Goal: Transaction & Acquisition: Obtain resource

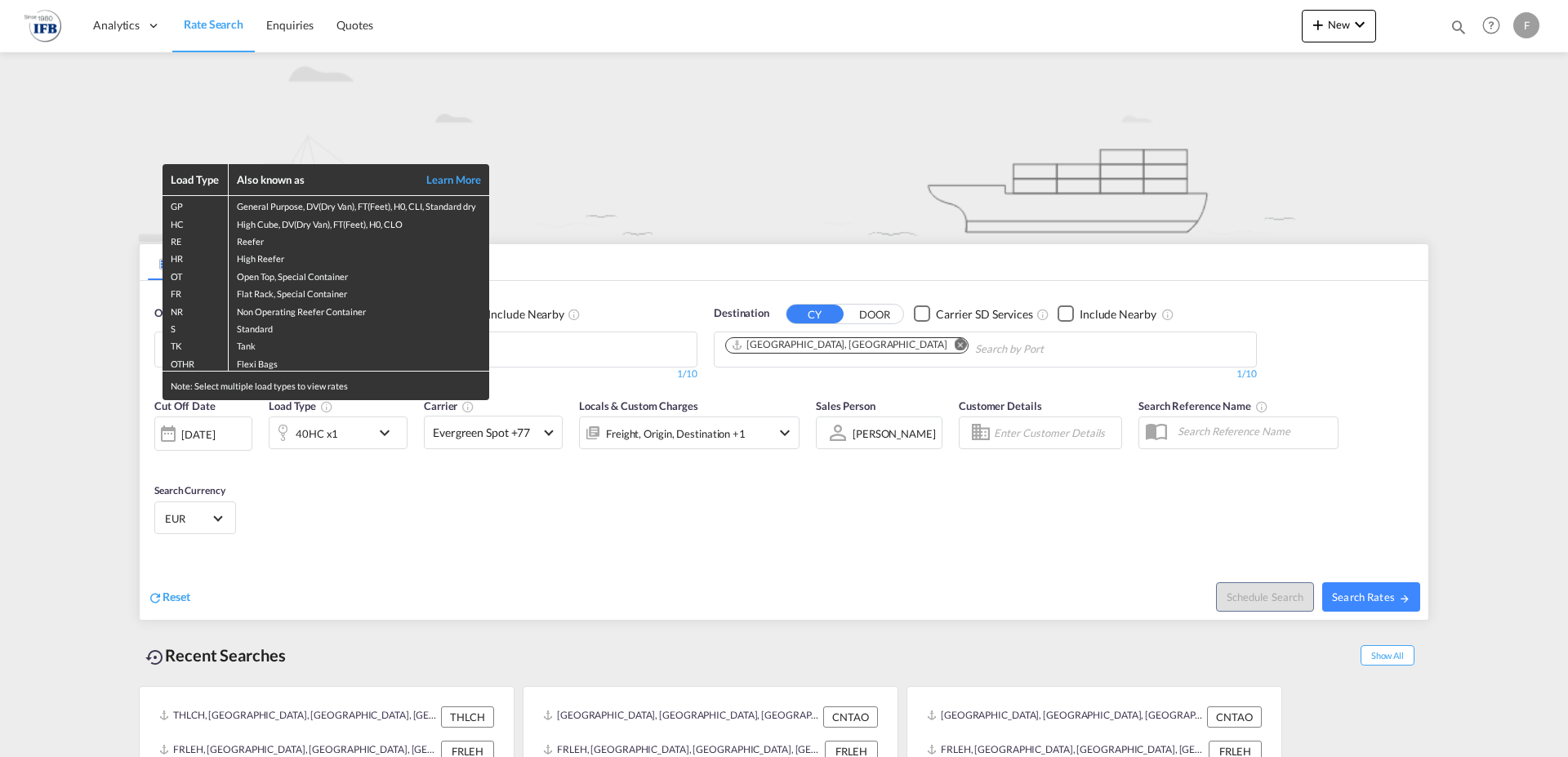
click at [526, 166] on div "Load Type Also known as Learn More GP General Purpose, DV(Dry Van), FT(Feet), H…" at bounding box center [784, 378] width 1568 height 757
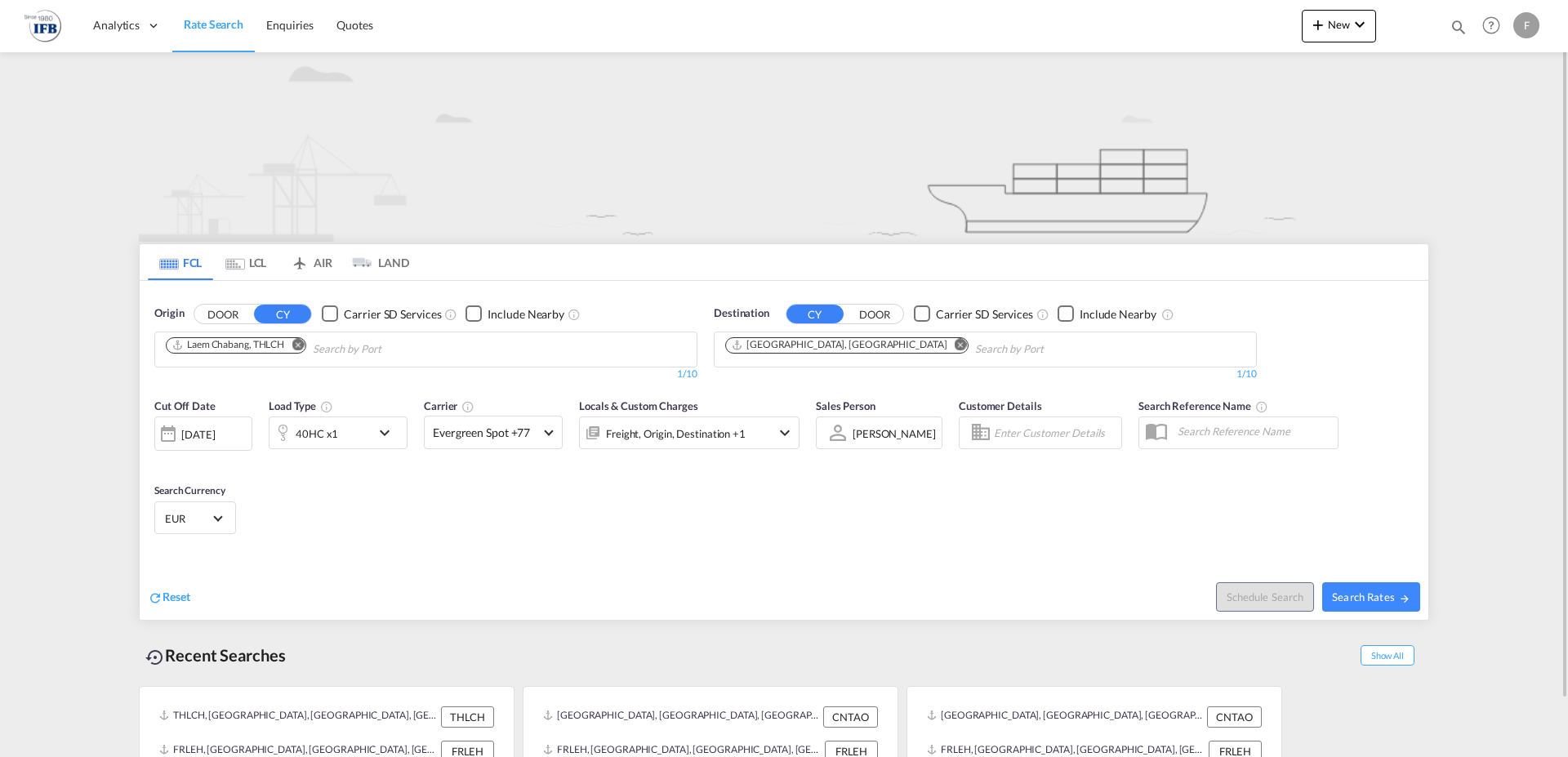
click at [296, 341] on md-icon "Remove" at bounding box center [297, 344] width 13 height 13
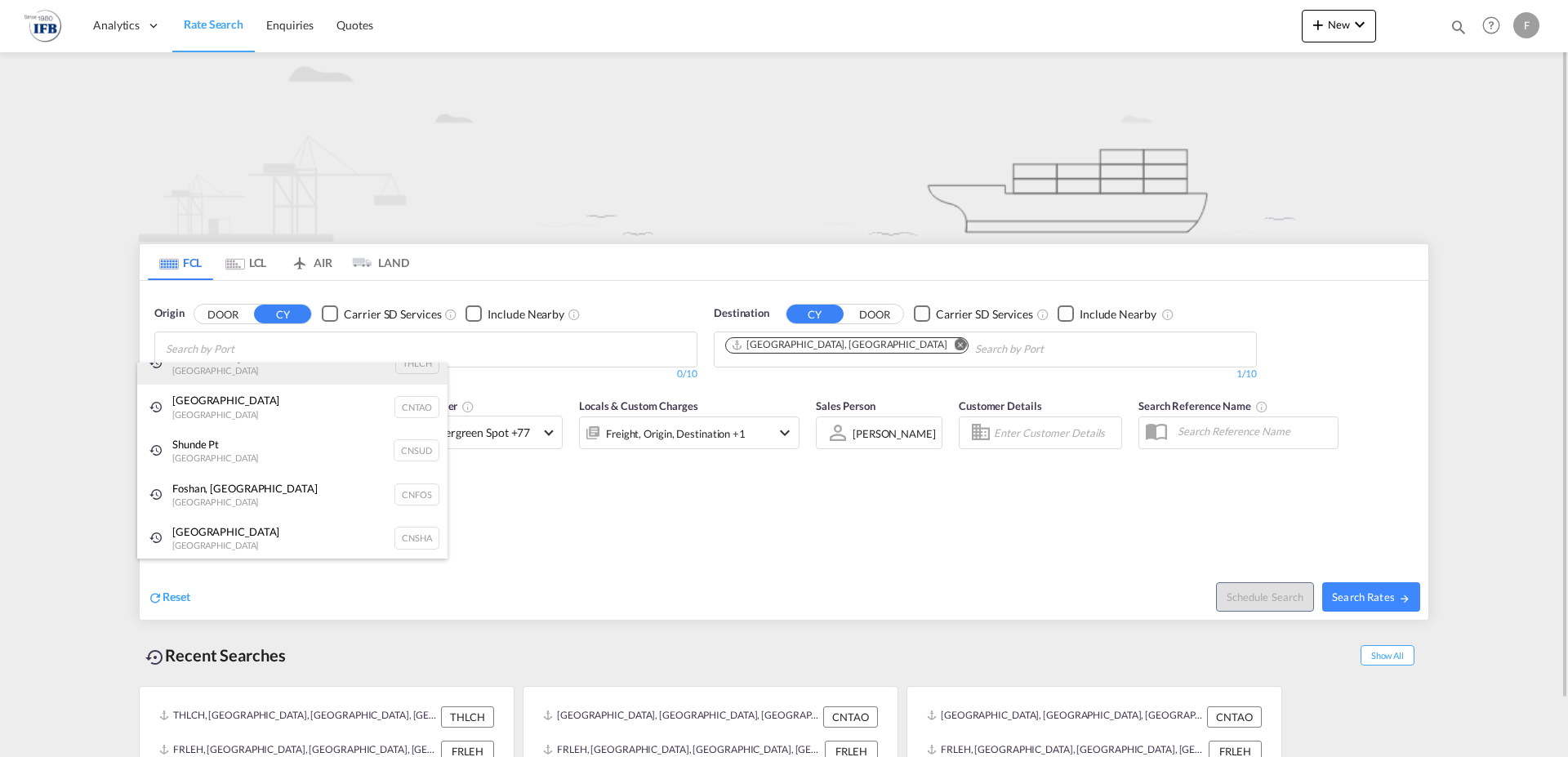
scroll to position [24, 0]
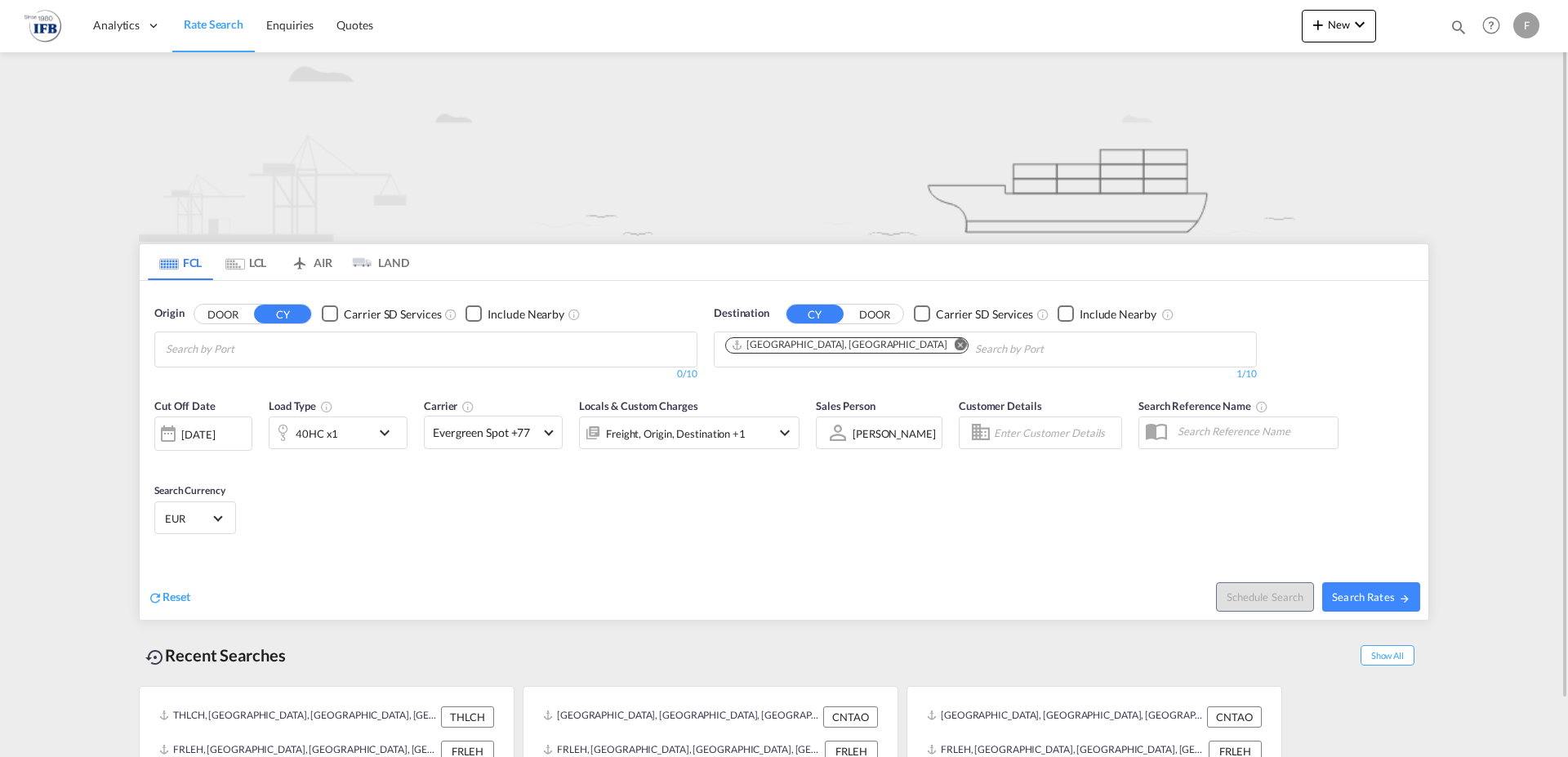
click at [220, 348] on input "Chips input." at bounding box center [244, 349] width 155 height 26
type input "SURABAY"
click at [204, 381] on div "Surabay a Indonesia IDSUB" at bounding box center [292, 381] width 311 height 49
click at [200, 430] on div "[DATE]" at bounding box center [198, 435] width 33 height 15
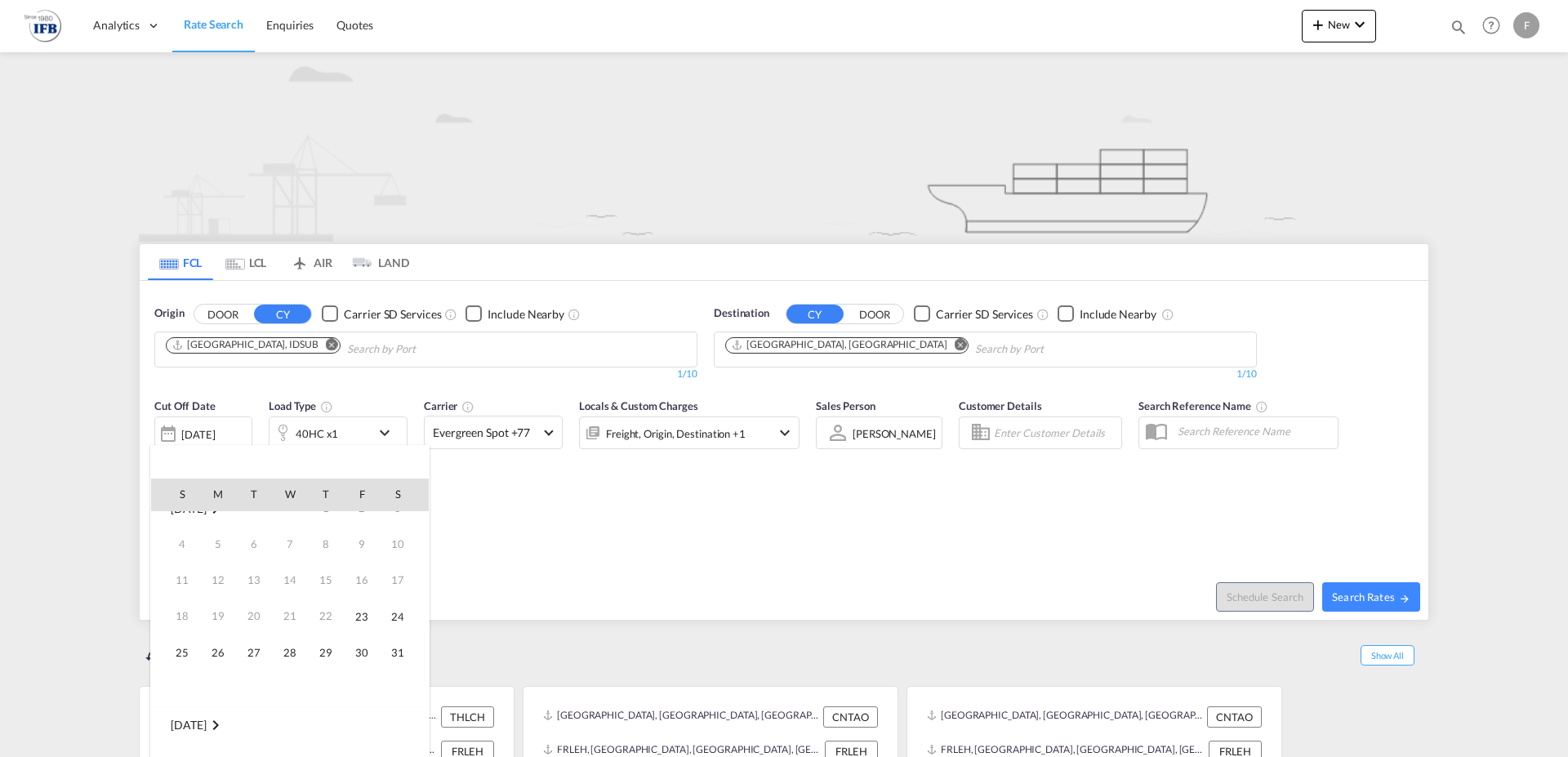
scroll to position [0, 0]
click at [360, 640] on span "23" at bounding box center [362, 637] width 33 height 33
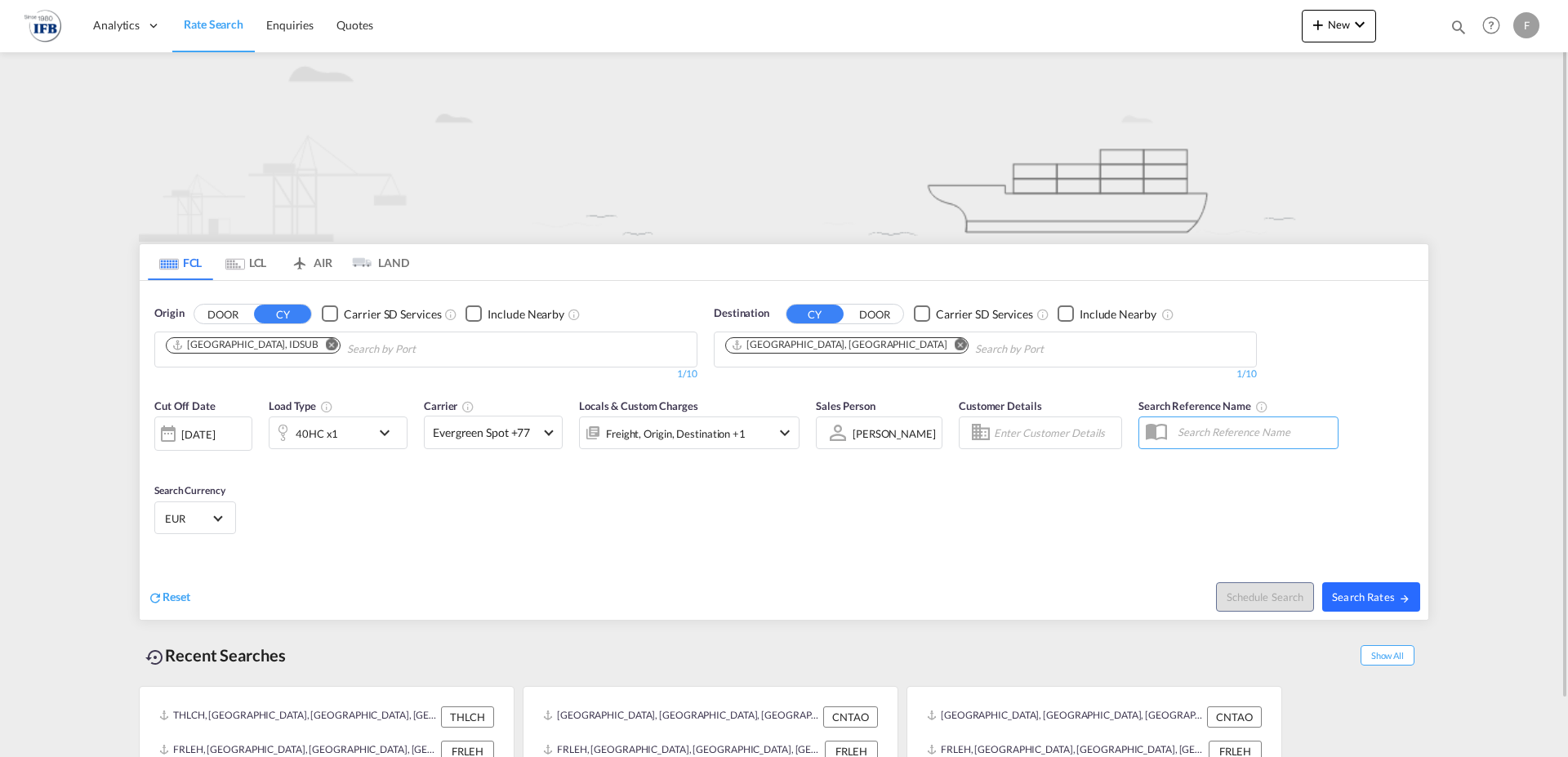
click at [1392, 592] on span "Search Rates" at bounding box center [1372, 597] width 78 height 13
type input "IDSUB to FRLEH / 23 May 2025"
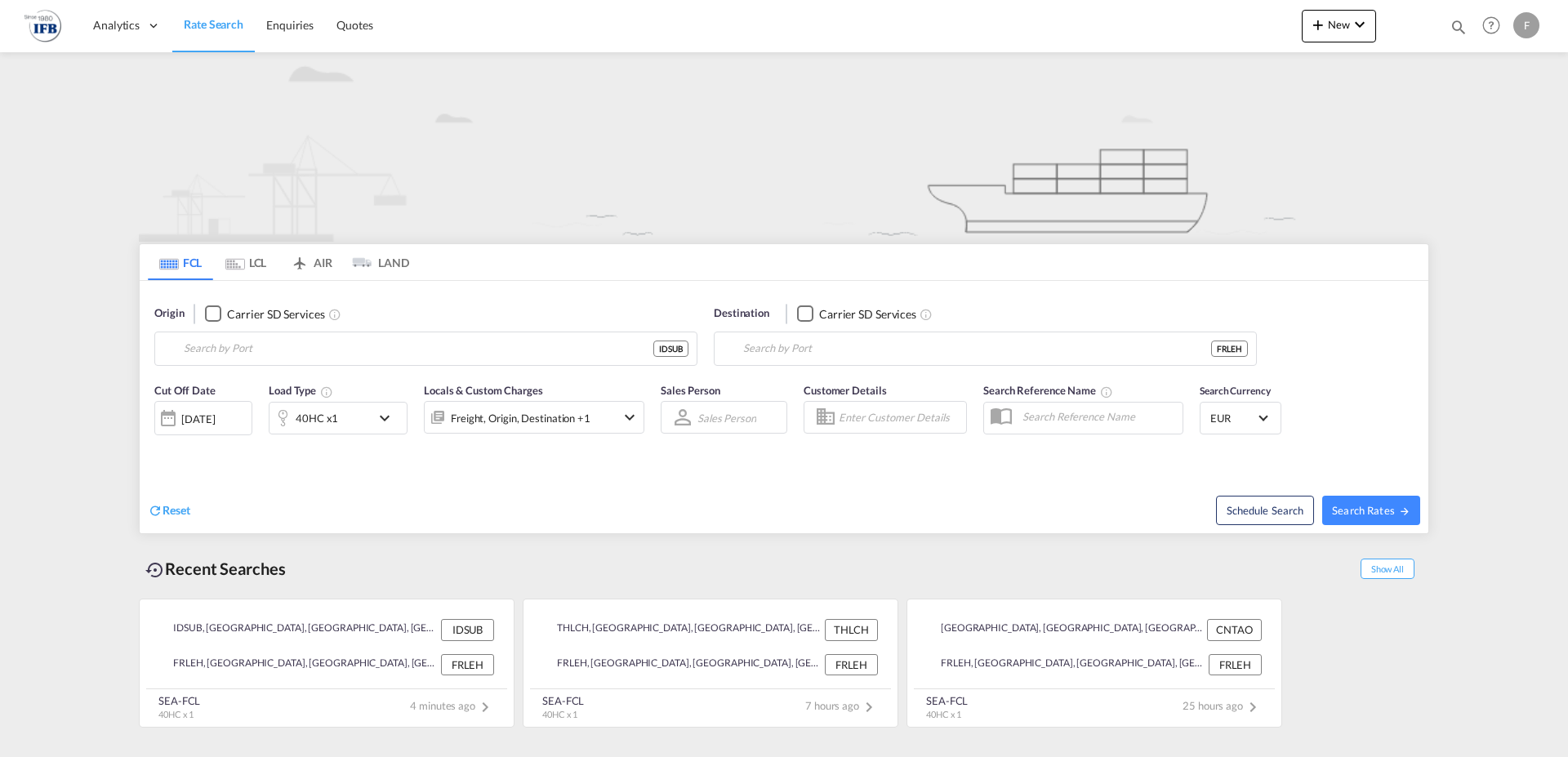
type input "[GEOGRAPHIC_DATA], IDSUB"
type input "[GEOGRAPHIC_DATA], [GEOGRAPHIC_DATA]"
click at [675, 347] on button "Clear Input" at bounding box center [680, 348] width 24 height 24
click at [447, 347] on input "Search by Port" at bounding box center [436, 348] width 505 height 24
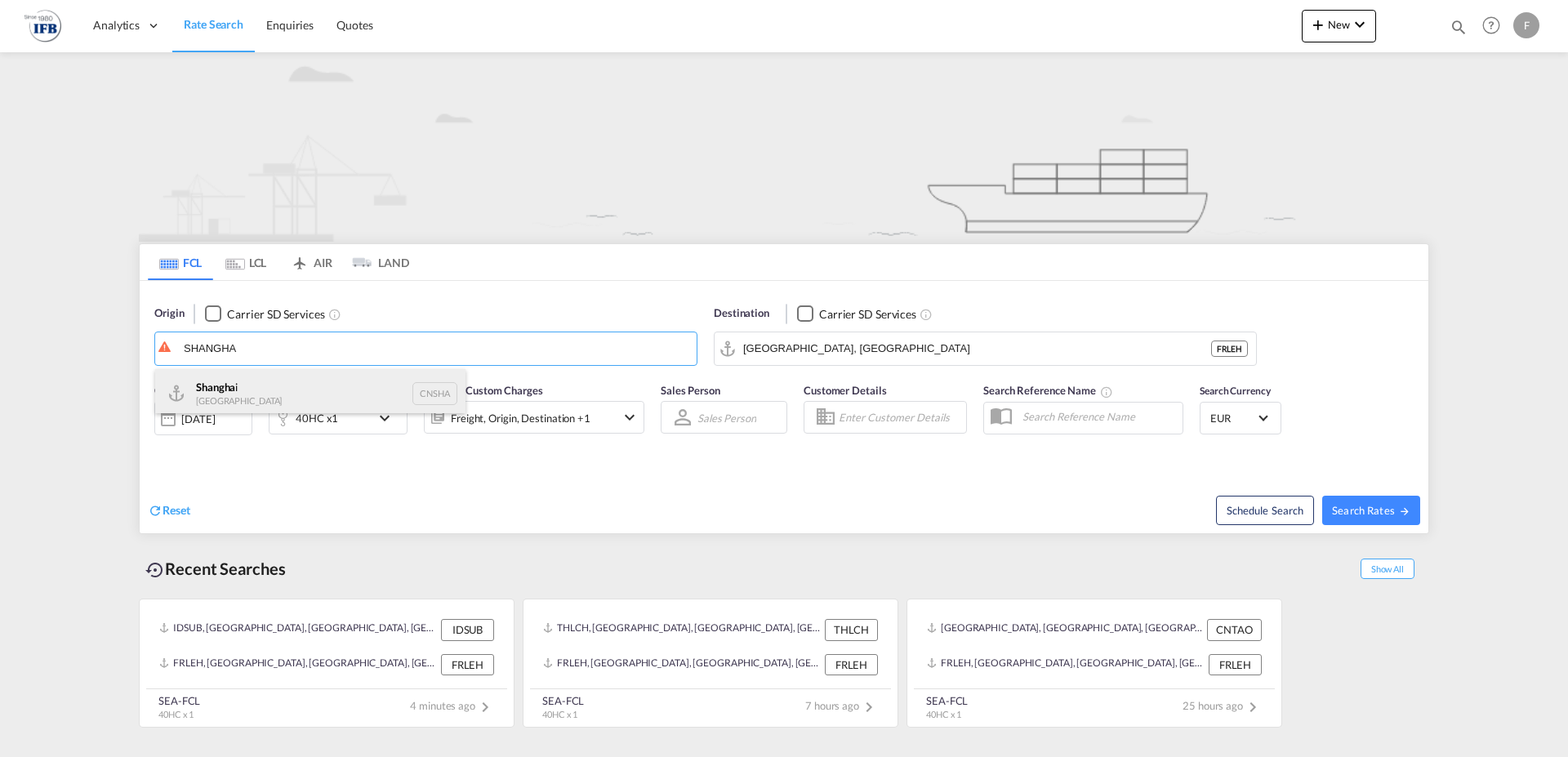
click at [270, 391] on div "Shangha i China CNSHA" at bounding box center [311, 393] width 311 height 49
type input "Shanghai, CNSHA"
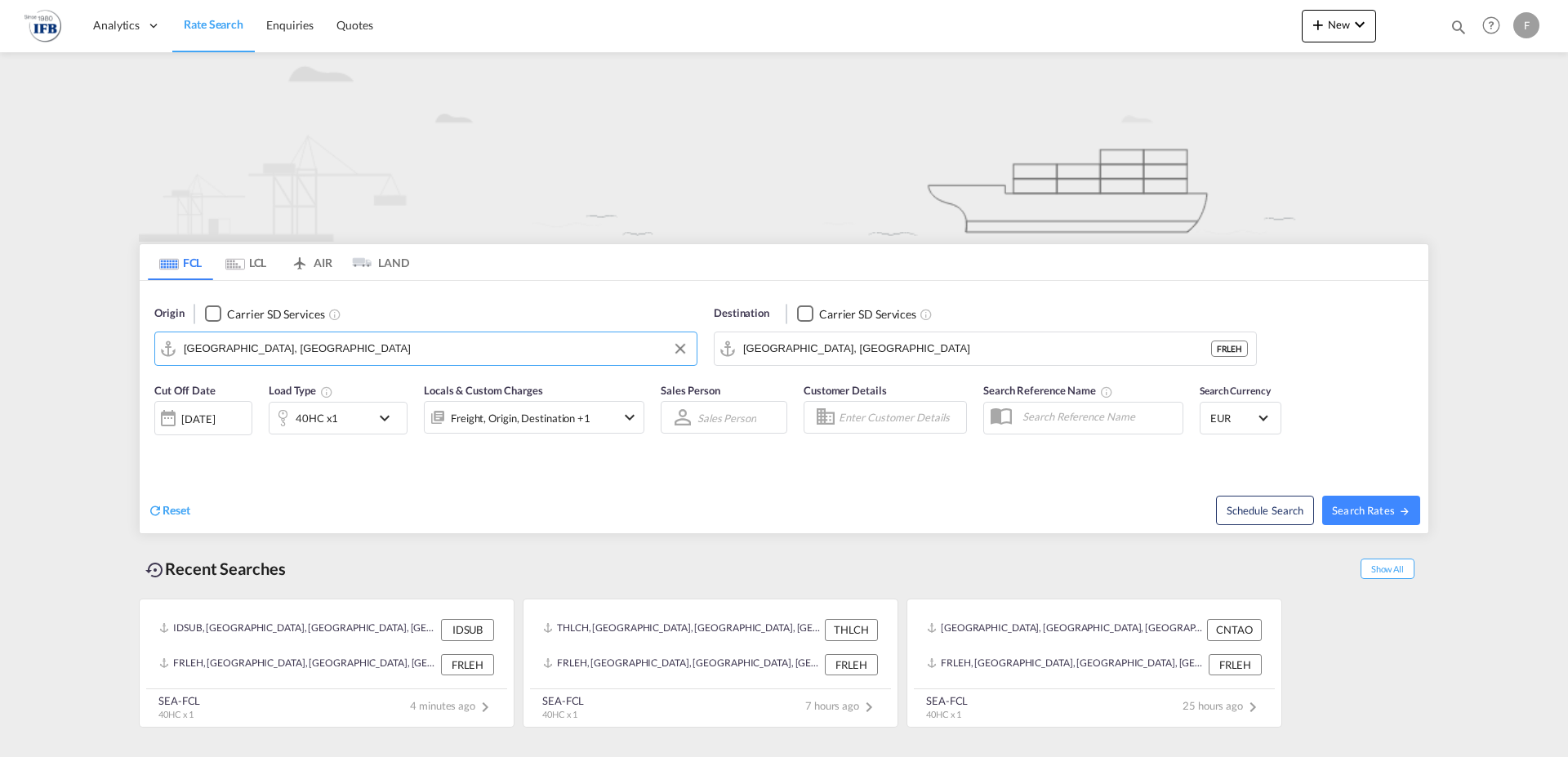
click at [243, 416] on div "[DATE]" at bounding box center [203, 417] width 98 height 34
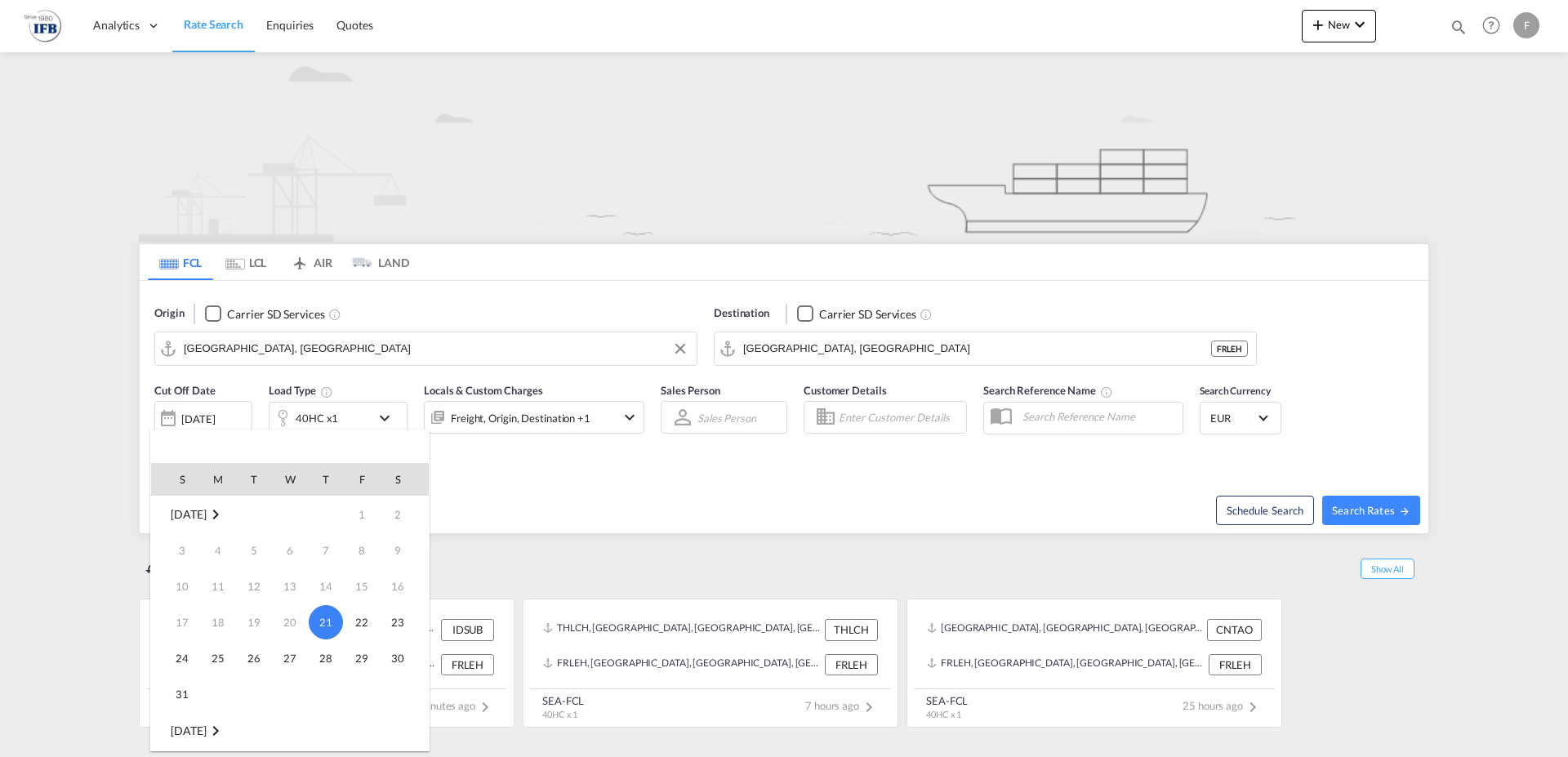
click at [198, 412] on div at bounding box center [784, 378] width 1568 height 757
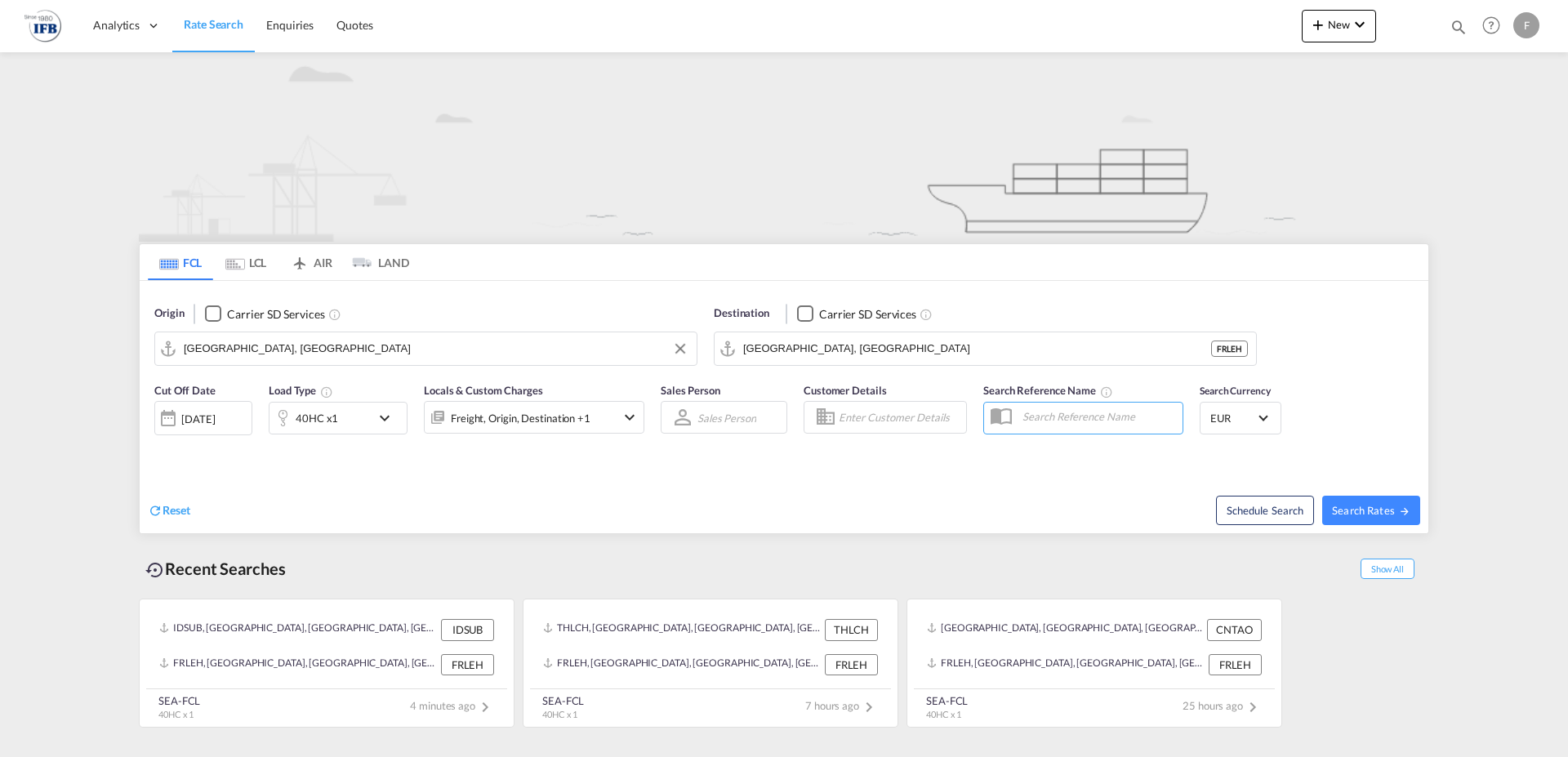
click at [187, 414] on div "[DATE]" at bounding box center [198, 419] width 33 height 15
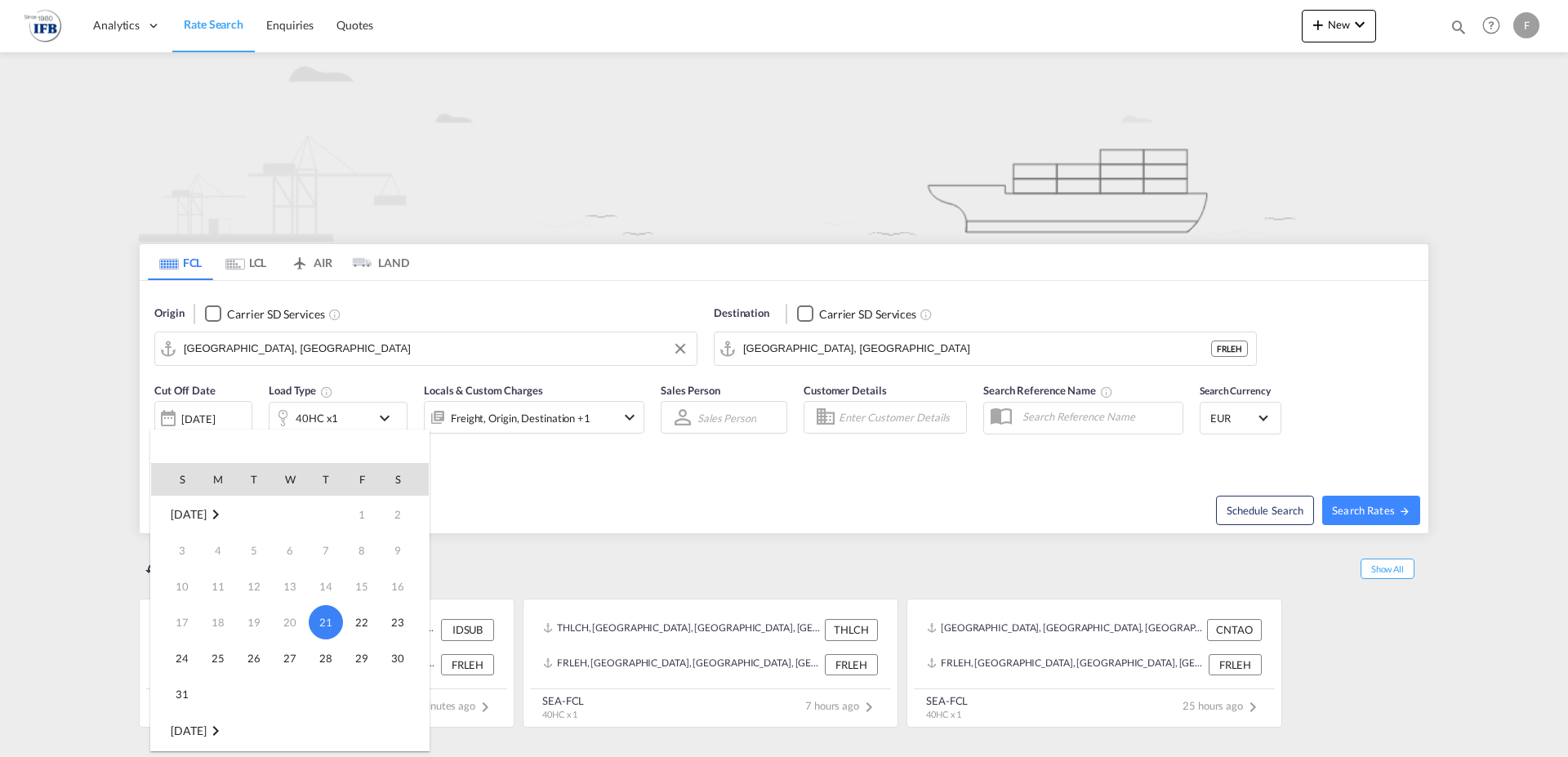
click at [187, 414] on div at bounding box center [784, 378] width 1568 height 757
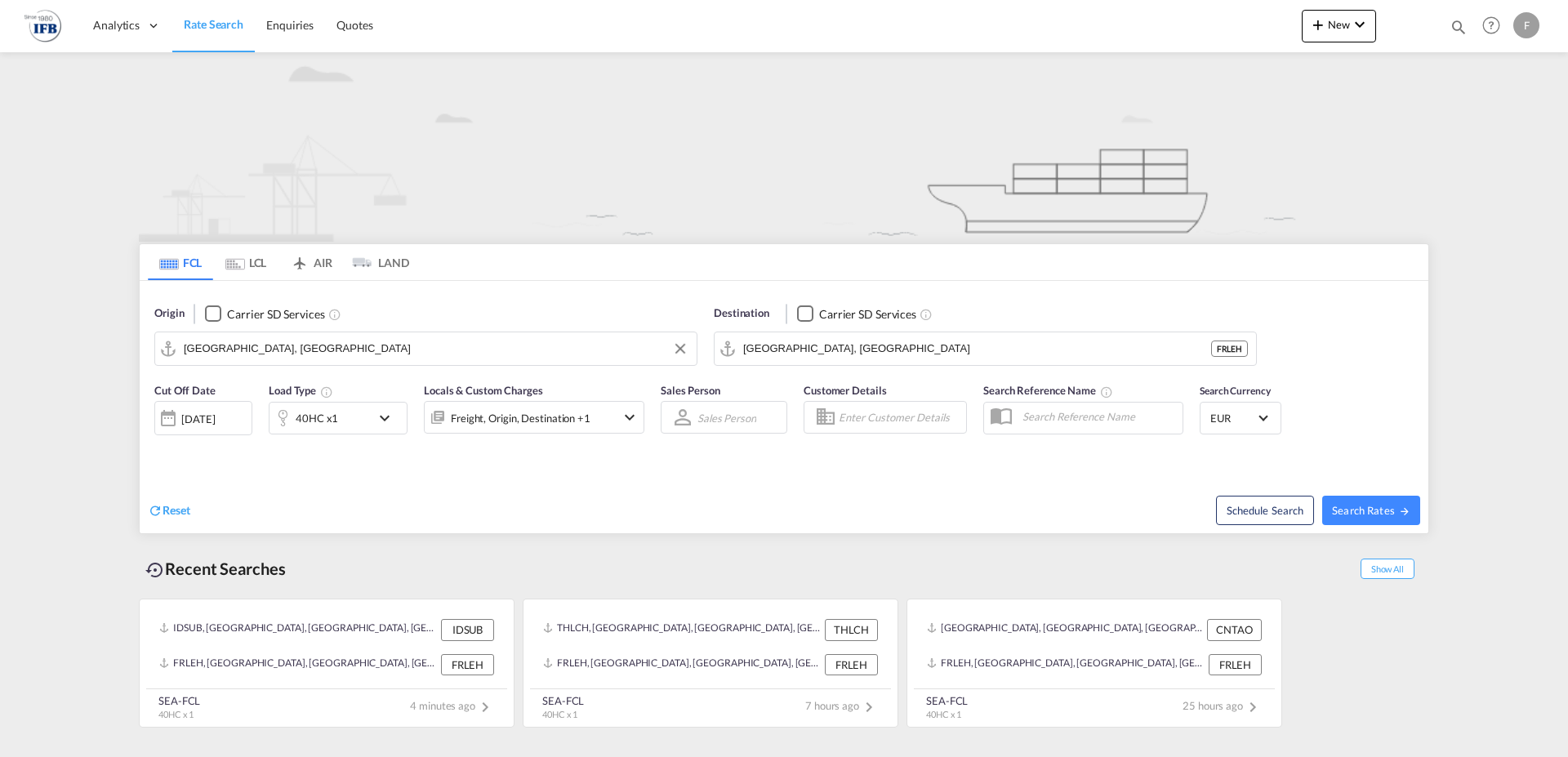
click at [187, 414] on div "[DATE]" at bounding box center [198, 419] width 33 height 15
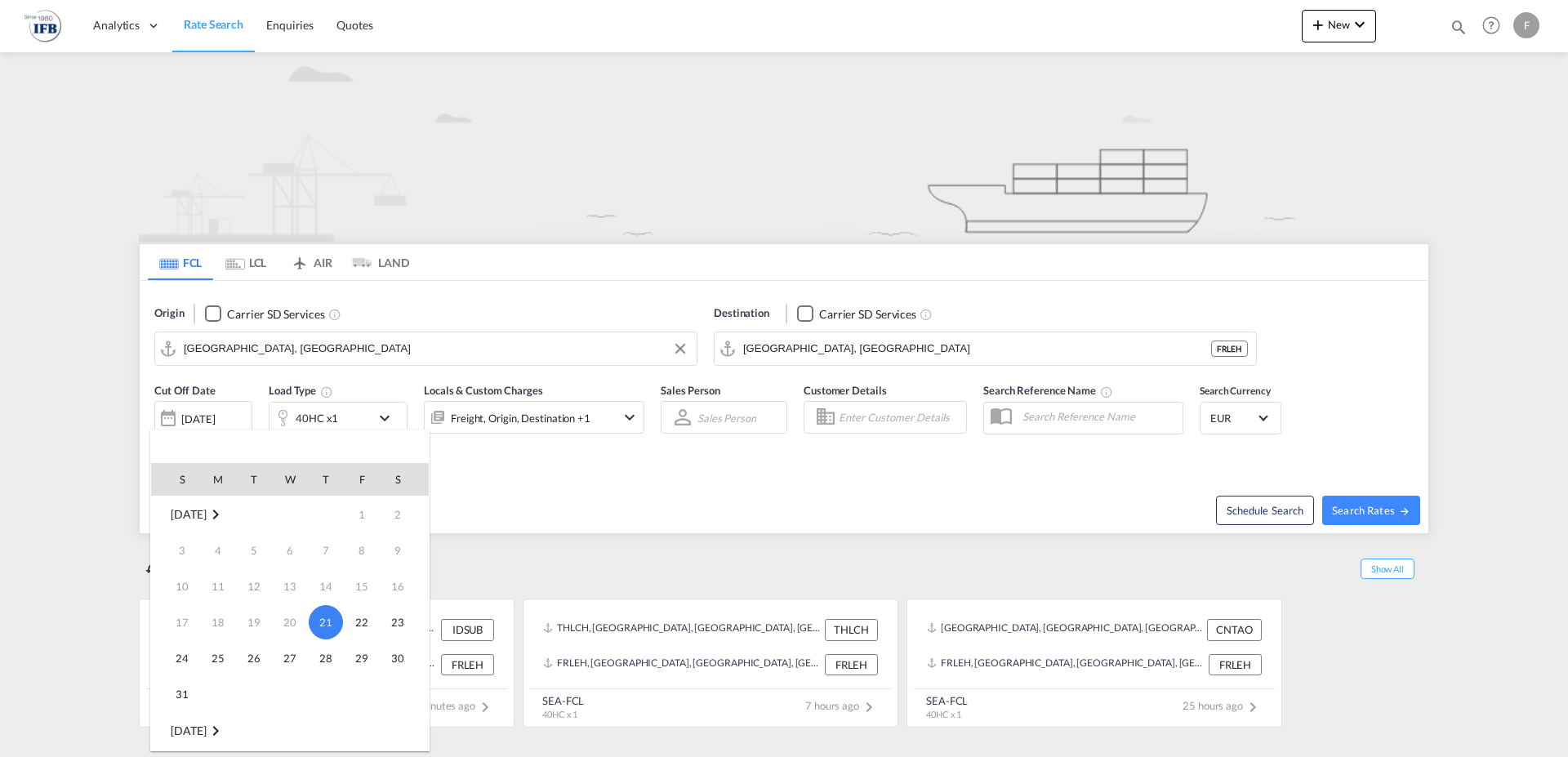
click at [209, 416] on div at bounding box center [784, 378] width 1568 height 757
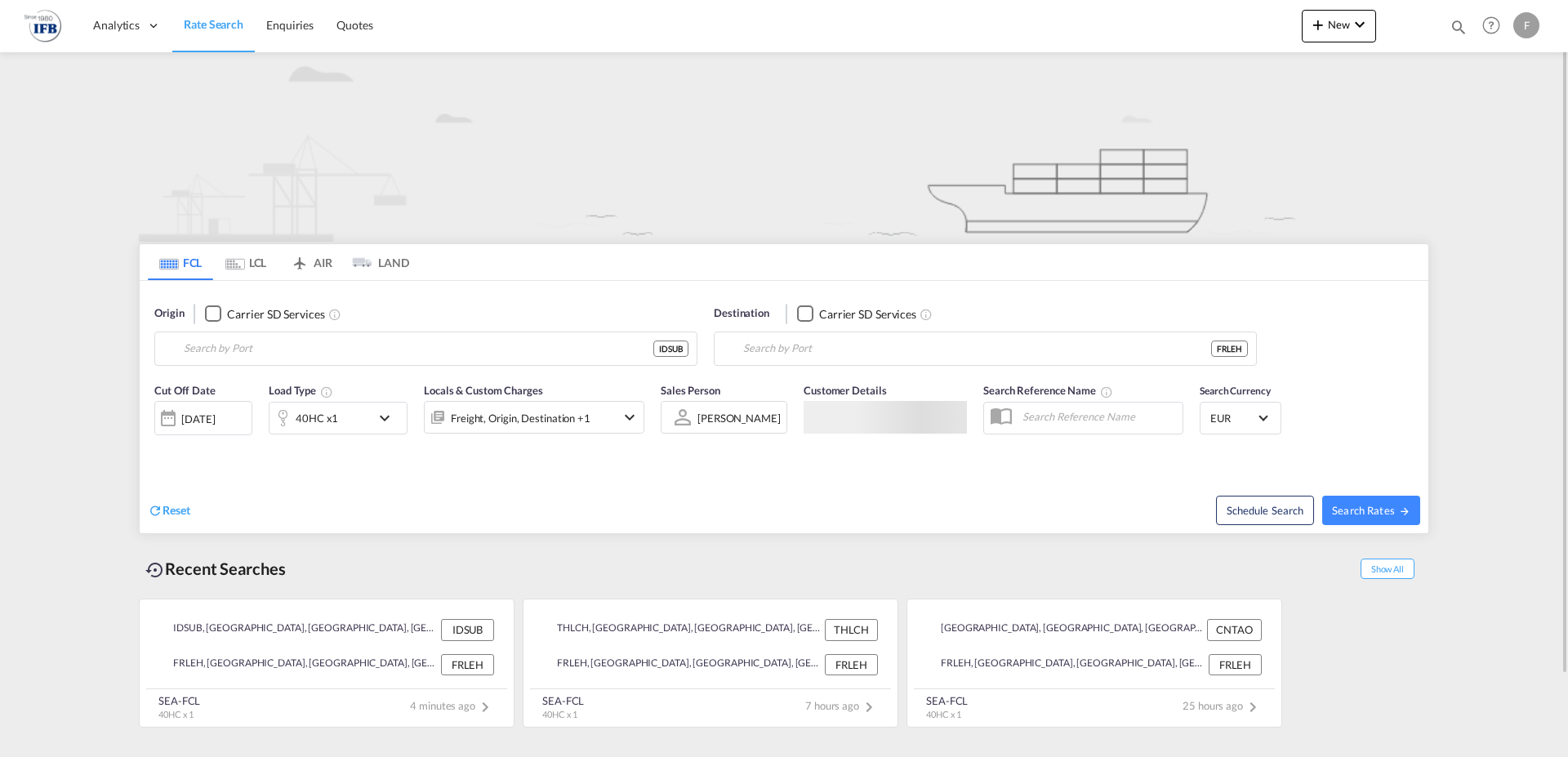
type input "Surabaya, IDSUB"
type input "[GEOGRAPHIC_DATA], [GEOGRAPHIC_DATA]"
click at [215, 417] on div "[DATE]" at bounding box center [198, 419] width 33 height 15
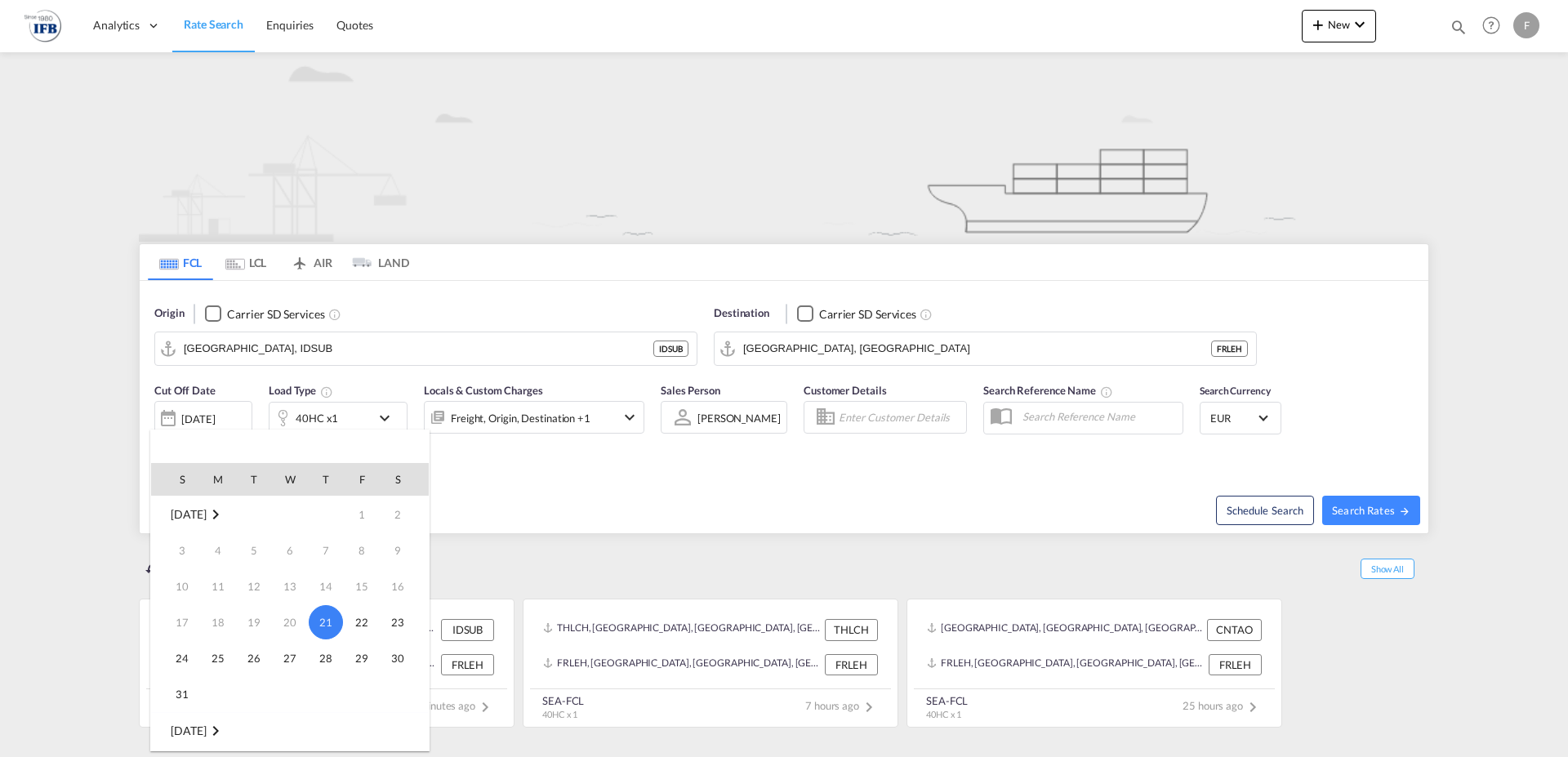
click at [184, 415] on div at bounding box center [784, 378] width 1568 height 757
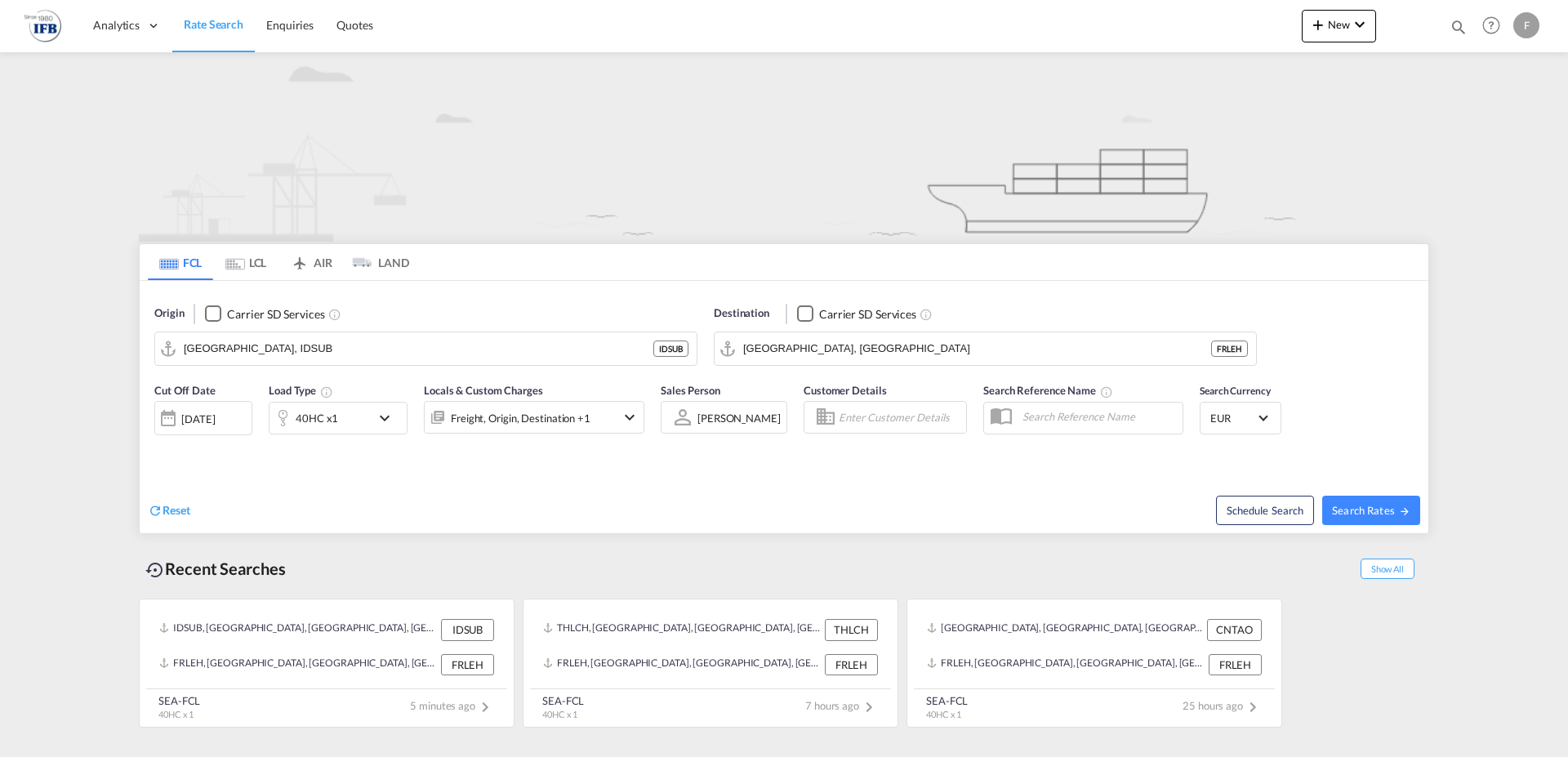
click at [184, 415] on div "[DATE]" at bounding box center [198, 419] width 33 height 15
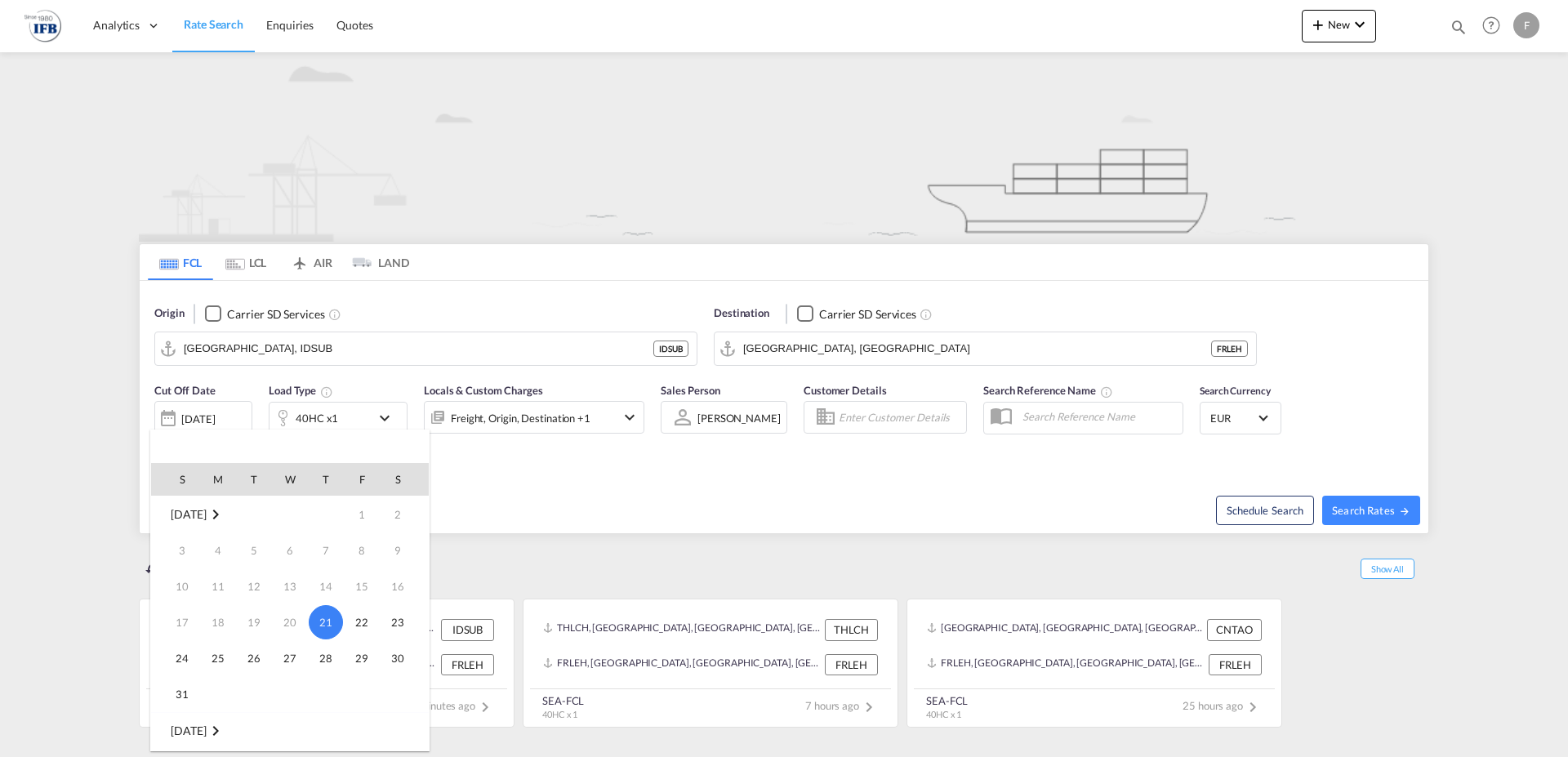
click at [184, 415] on div at bounding box center [784, 378] width 1568 height 757
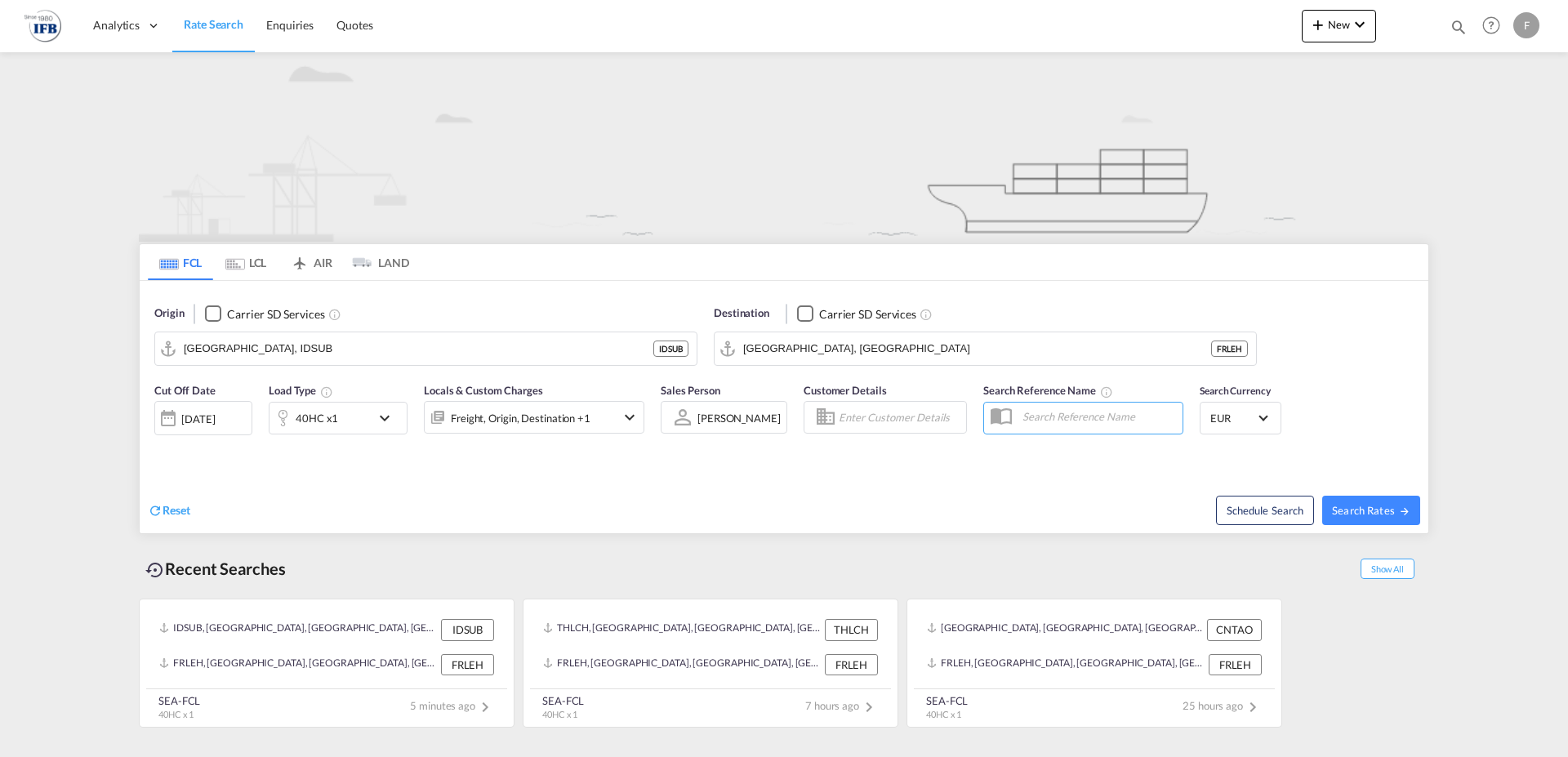
click at [184, 415] on div "[DATE]" at bounding box center [198, 419] width 33 height 15
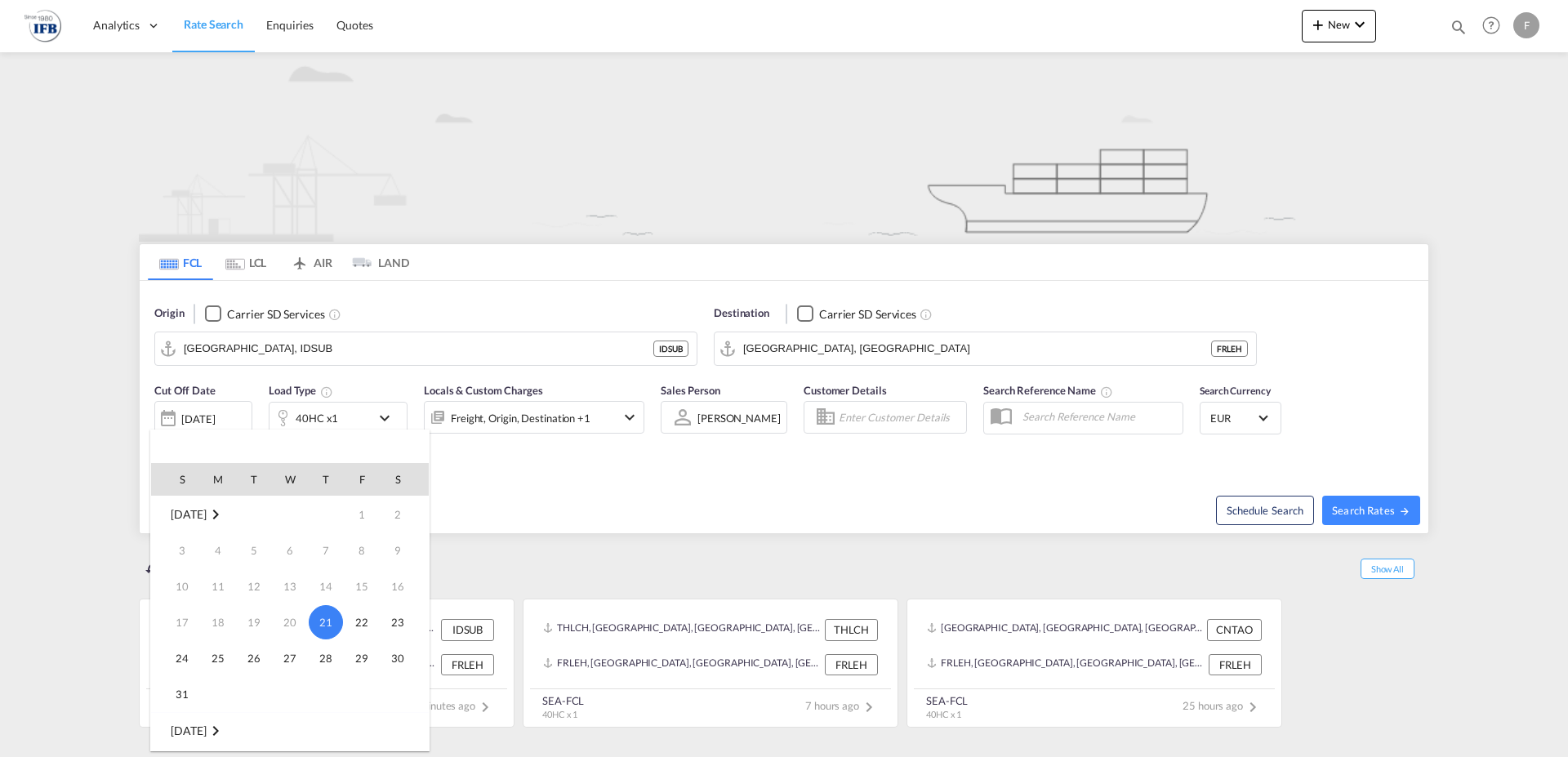
click at [184, 415] on div at bounding box center [784, 378] width 1568 height 757
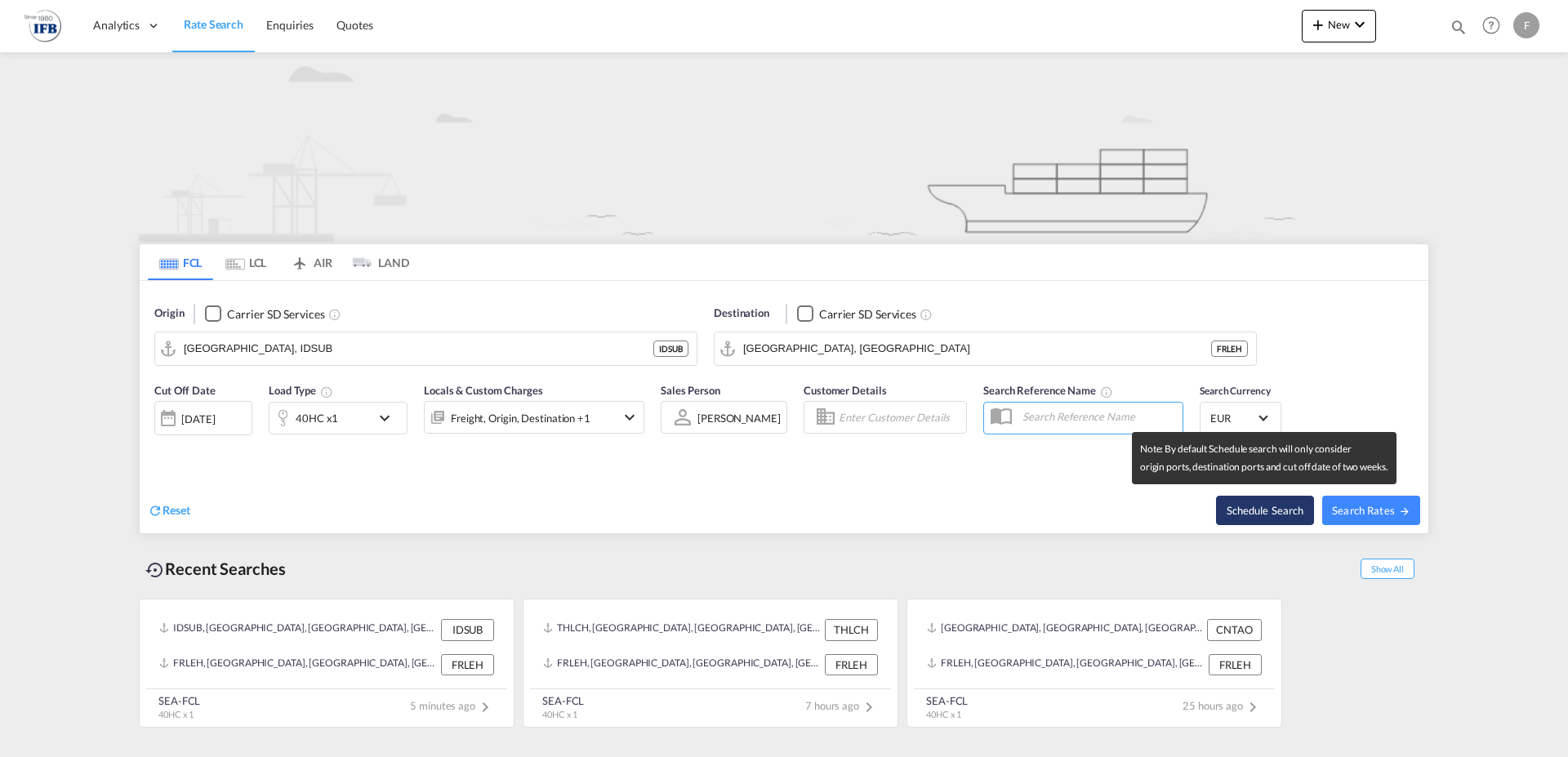
click at [1244, 507] on button "Schedule Search" at bounding box center [1265, 510] width 98 height 29
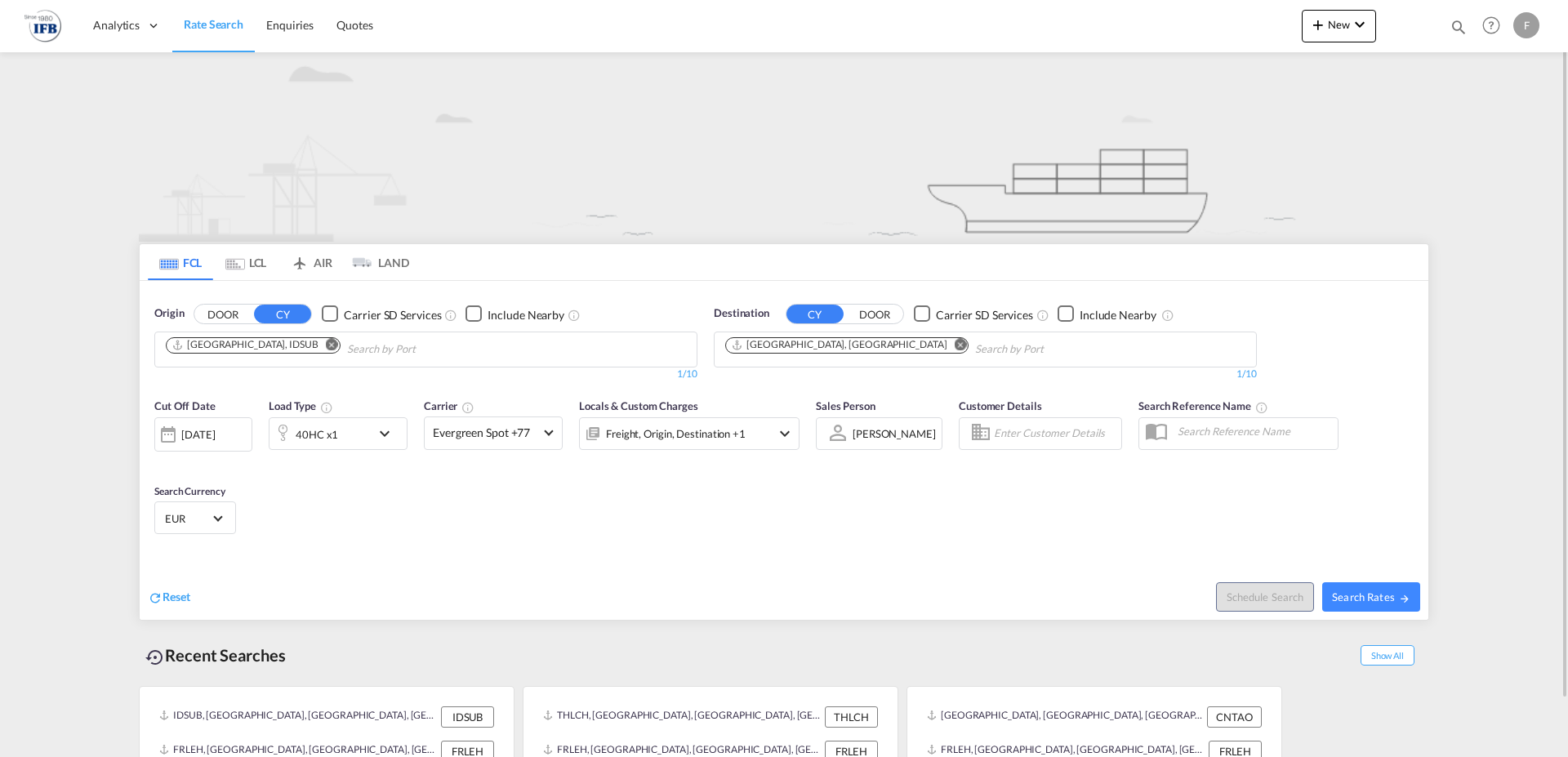
click at [326, 341] on md-icon "Remove" at bounding box center [331, 344] width 13 height 13
click at [270, 349] on input "Chips input." at bounding box center [244, 349] width 155 height 26
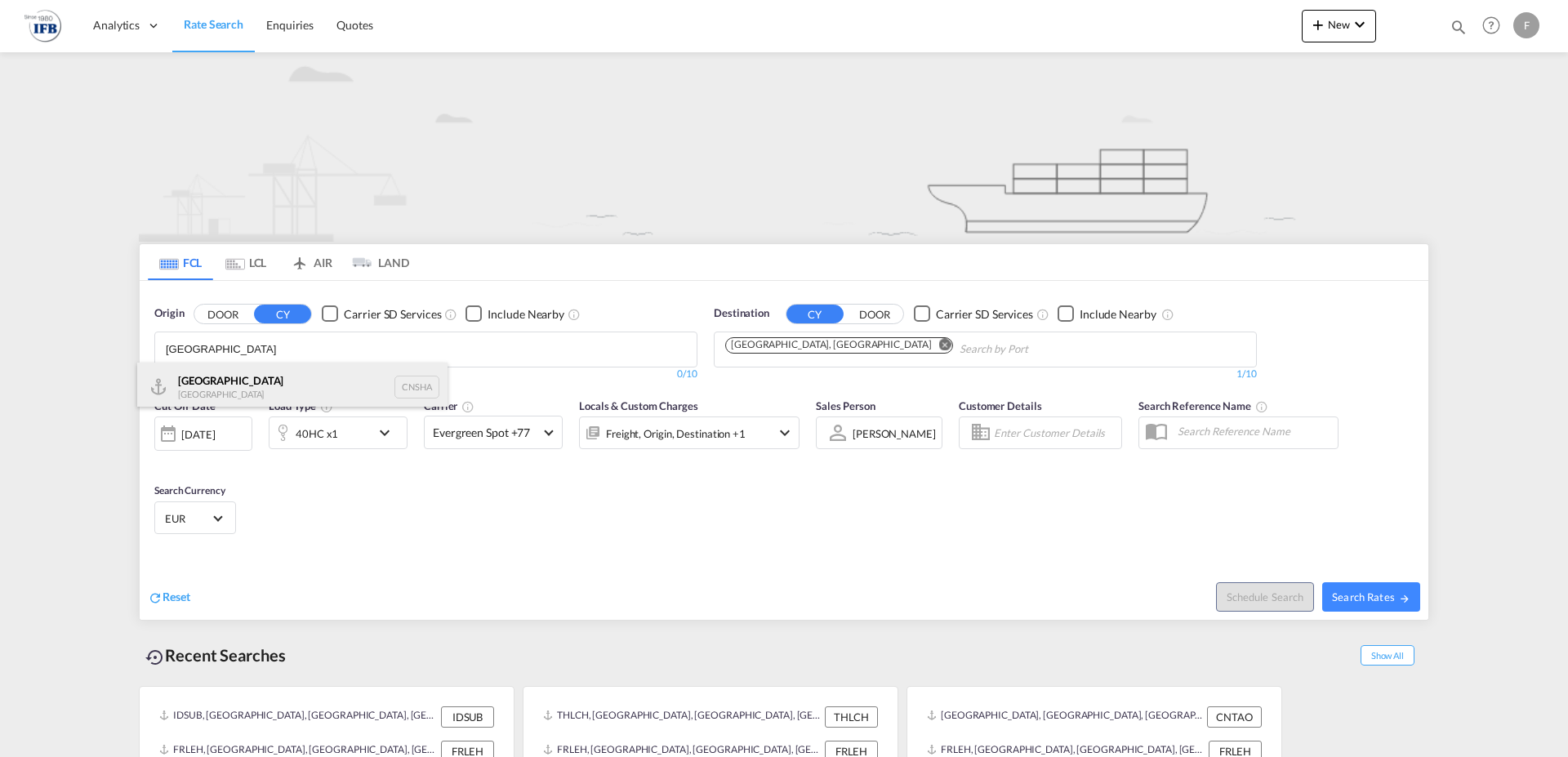
type input "[GEOGRAPHIC_DATA]"
click at [192, 389] on div "Shanghai [GEOGRAPHIC_DATA] CNSHA" at bounding box center [292, 386] width 311 height 49
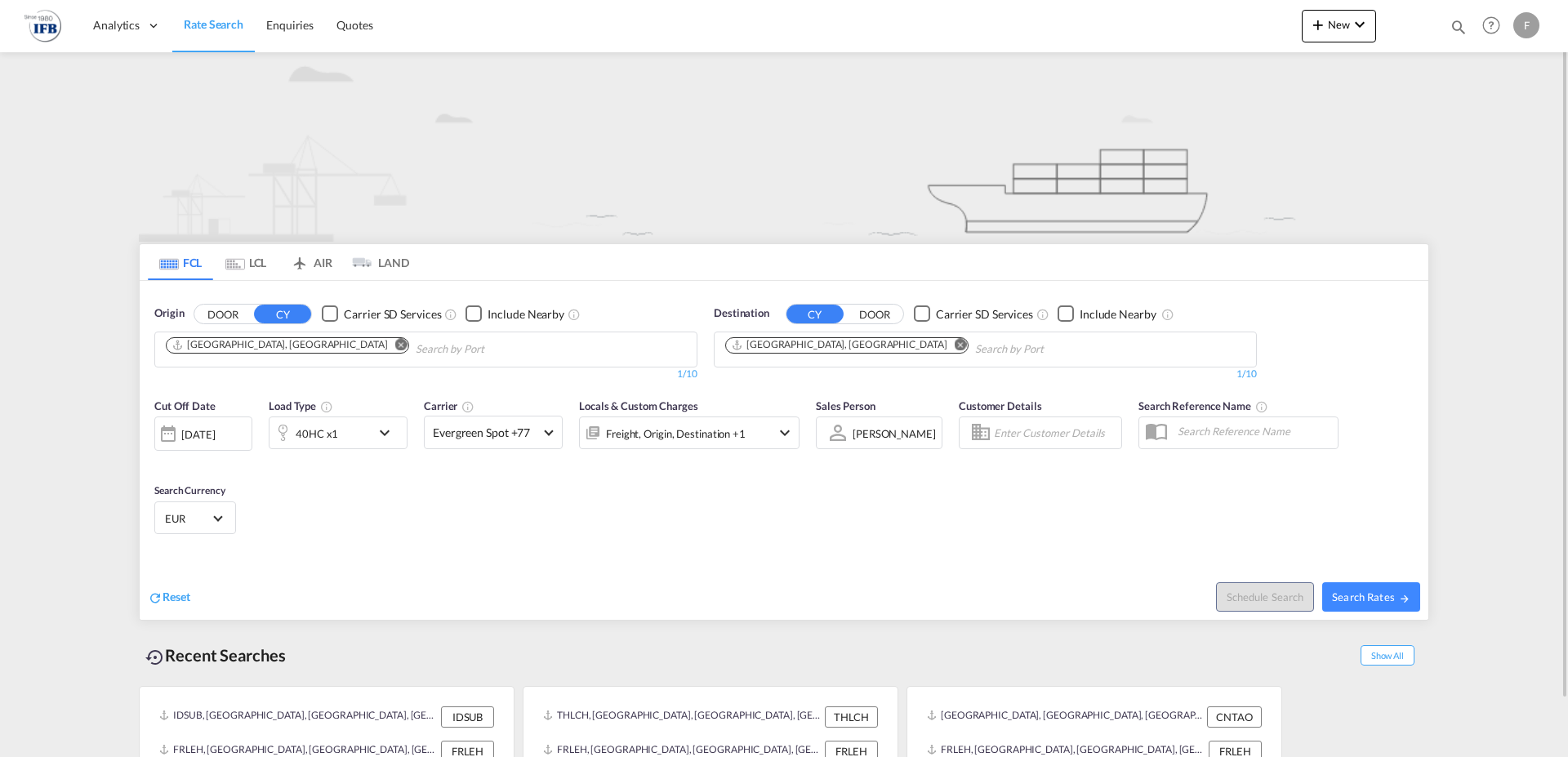
click at [215, 431] on div "[DATE]" at bounding box center [198, 435] width 33 height 15
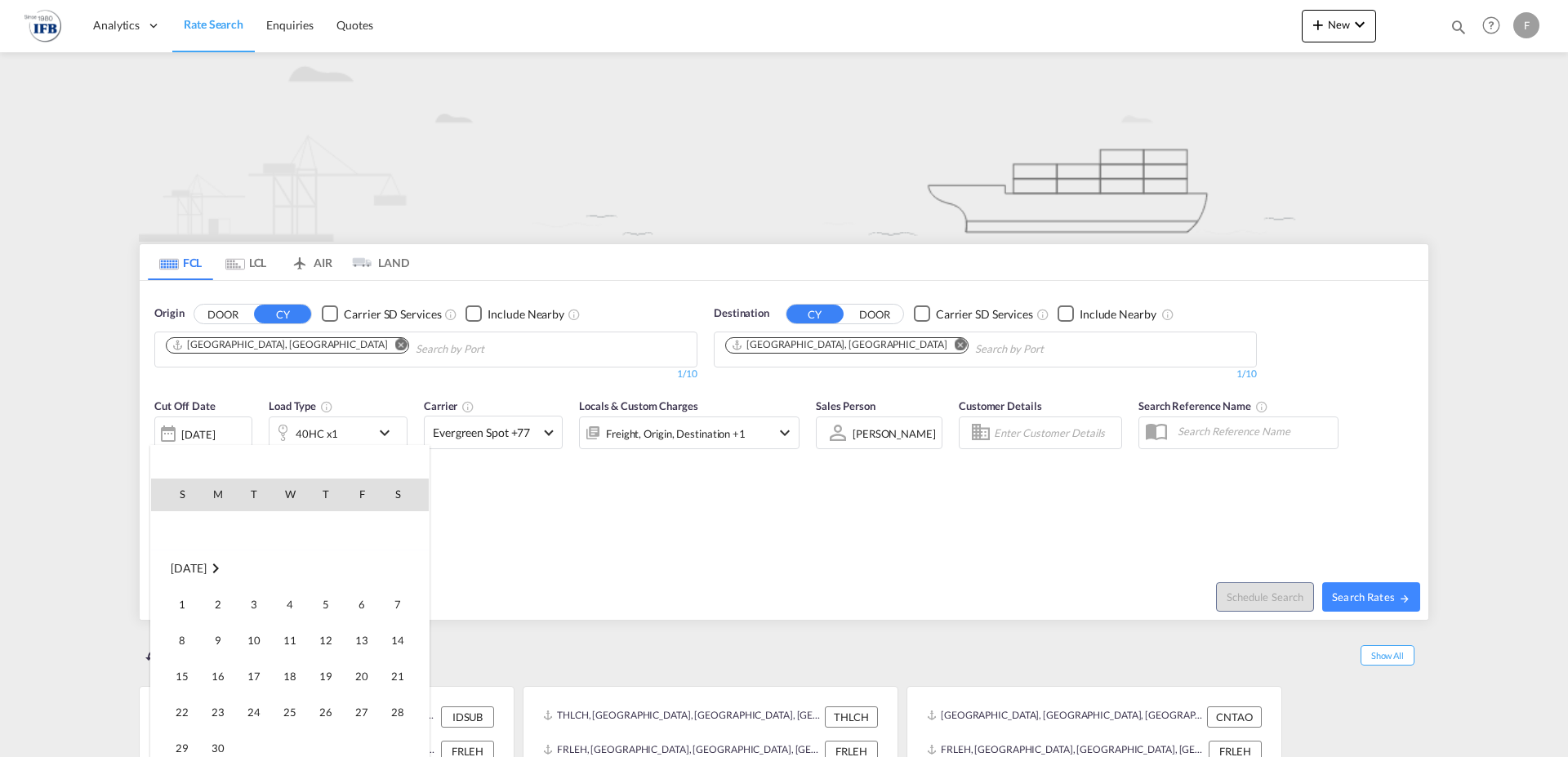
scroll to position [256, 0]
click at [189, 633] on span "22" at bounding box center [182, 633] width 33 height 33
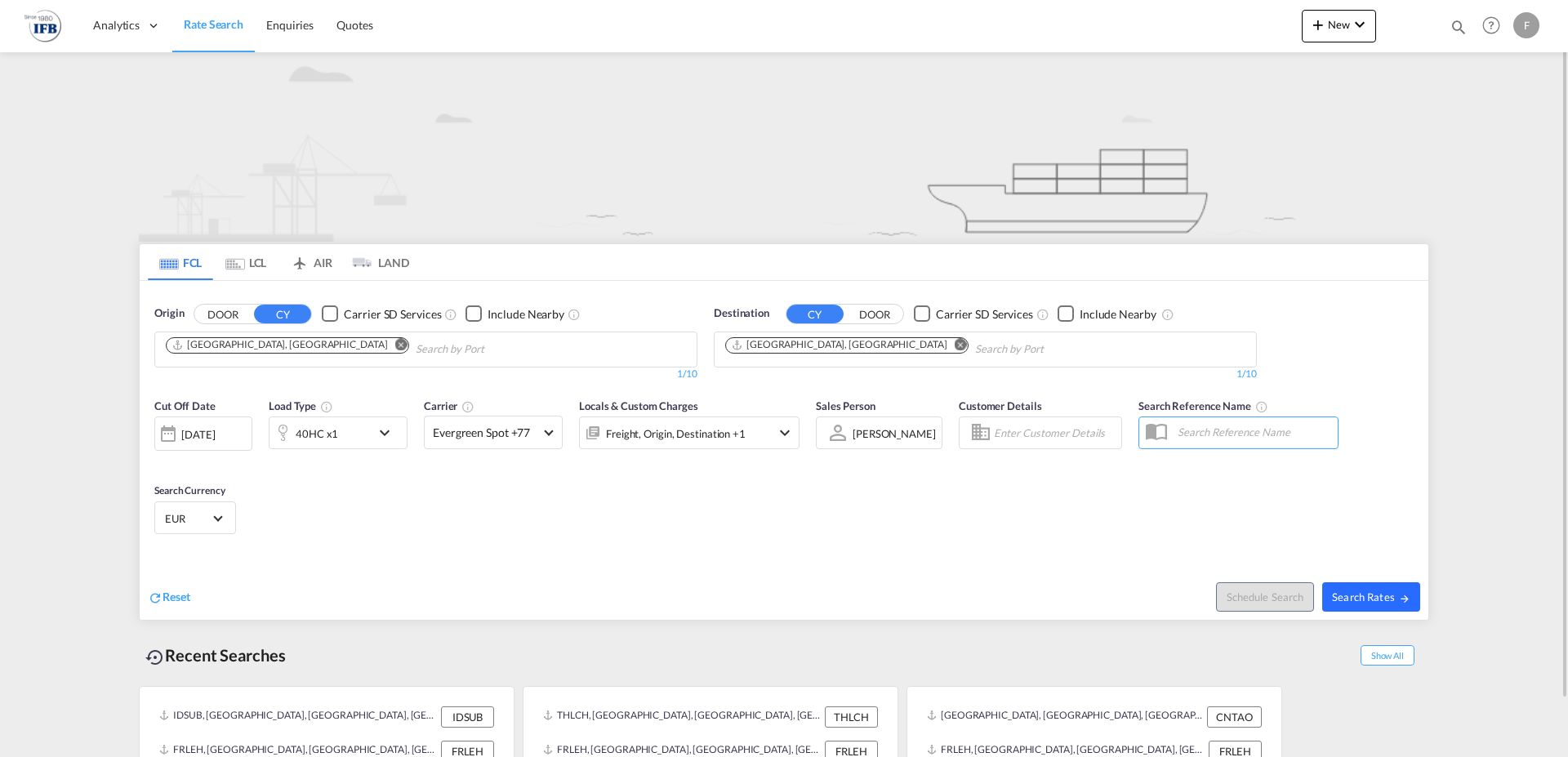
click at [1359, 594] on span "Search Rates" at bounding box center [1372, 597] width 78 height 13
type input "CNSHA to FRLEH / [DATE]"
